Goal: Information Seeking & Learning: Learn about a topic

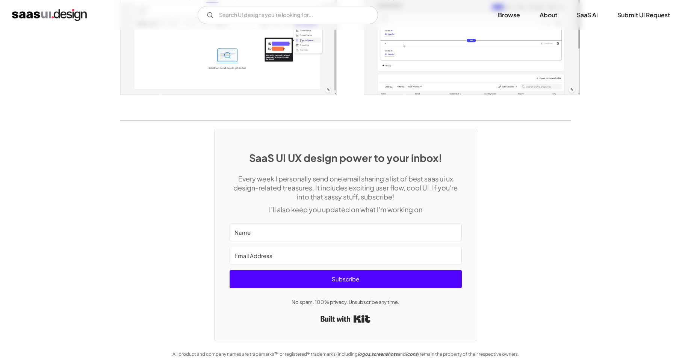
scroll to position [1429, 0]
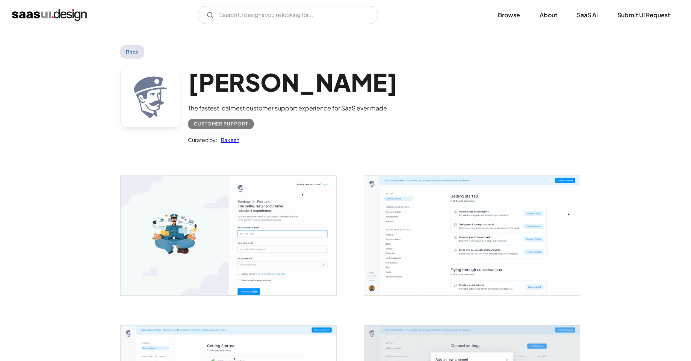
click at [438, 82] on div "Fernand The fastest, calmest customer support experience for SaaS ever made Cus…" at bounding box center [345, 108] width 451 height 98
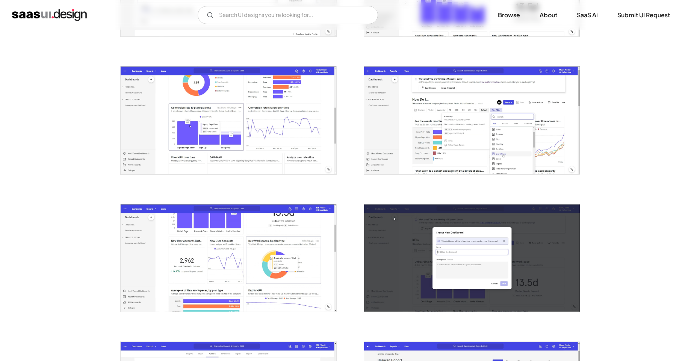
scroll to position [1071, 0]
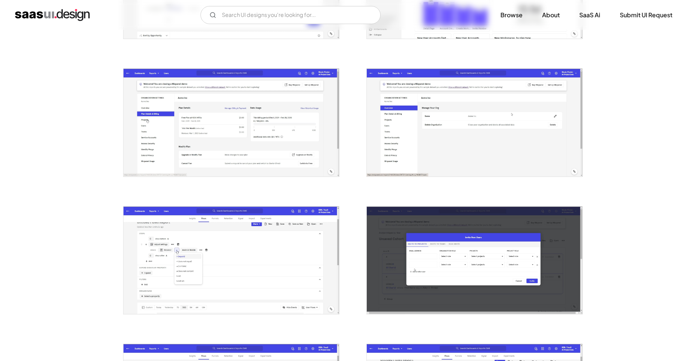
scroll to position [373, 0]
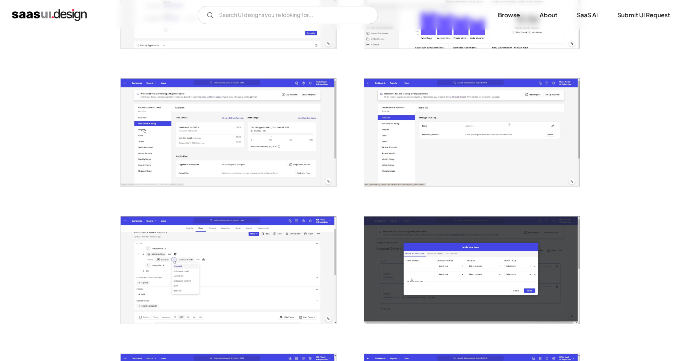
click at [255, 131] on img "open lightbox" at bounding box center [229, 131] width 216 height 107
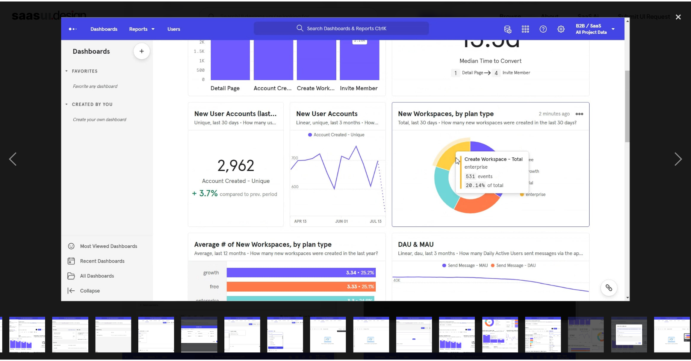
scroll to position [0, 177]
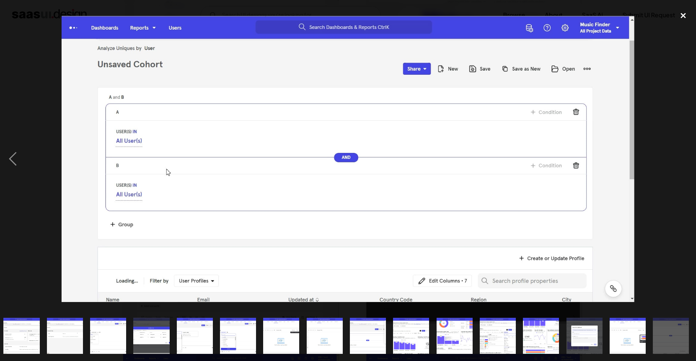
click at [680, 22] on div "close lightbox" at bounding box center [684, 15] width 26 height 17
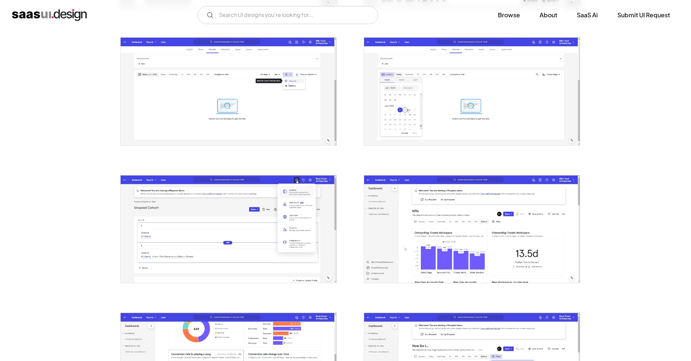
scroll to position [840, 0]
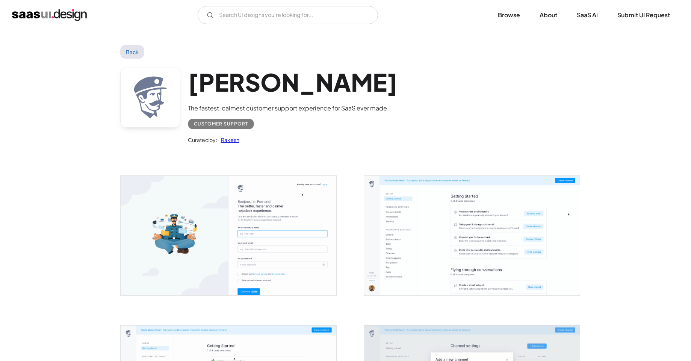
click at [602, 0] on html "SaaS Insider's Marketing 2021 Ready to challenge the status quo? V7 Labs Gen AI…" at bounding box center [345, 180] width 691 height 361
click at [593, 14] on link "SaaS Ai" at bounding box center [586, 15] width 39 height 17
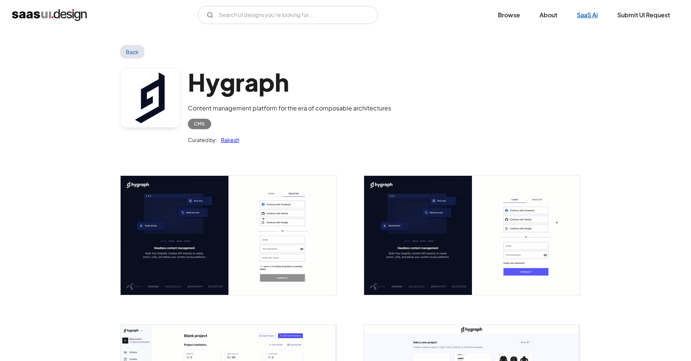
click at [584, 20] on html "SaaS Insider's Marketing 2021 Ready to challenge the status quo? V7 Labs Gen AI…" at bounding box center [345, 180] width 691 height 361
